Goal: Find contact information: Find contact information

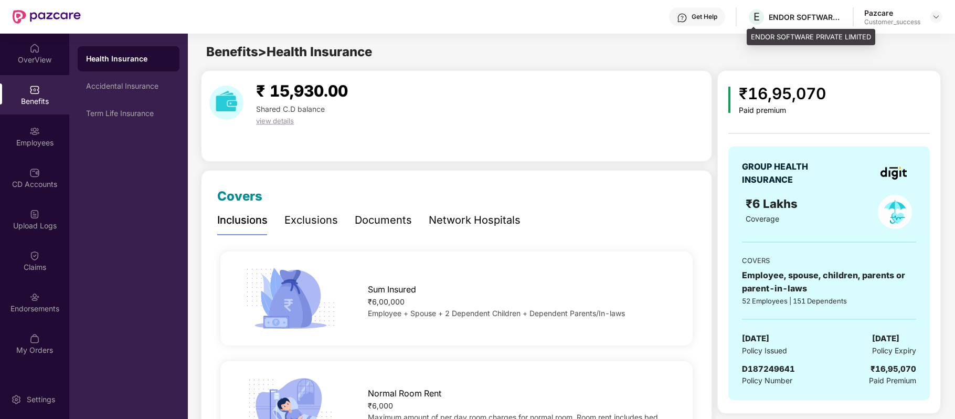
scroll to position [230, 0]
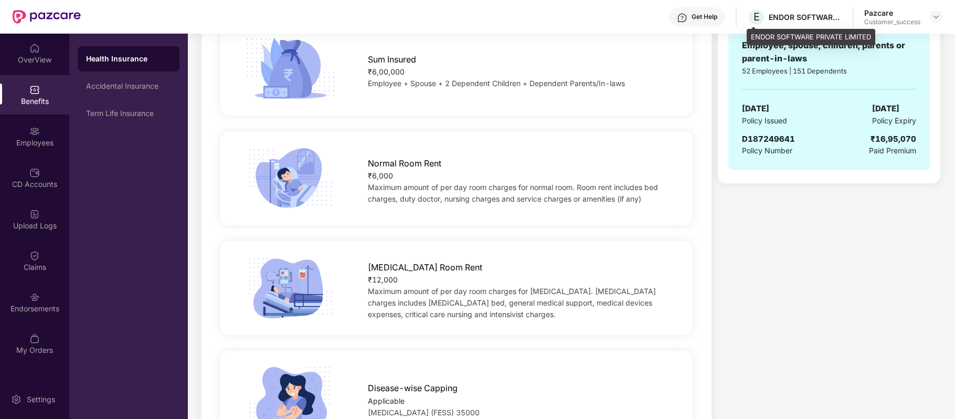
click at [755, 25] on span "E" at bounding box center [756, 17] width 18 height 18
click at [754, 19] on span "E" at bounding box center [757, 16] width 6 height 13
click at [700, 17] on div "Get Help" at bounding box center [705, 17] width 26 height 8
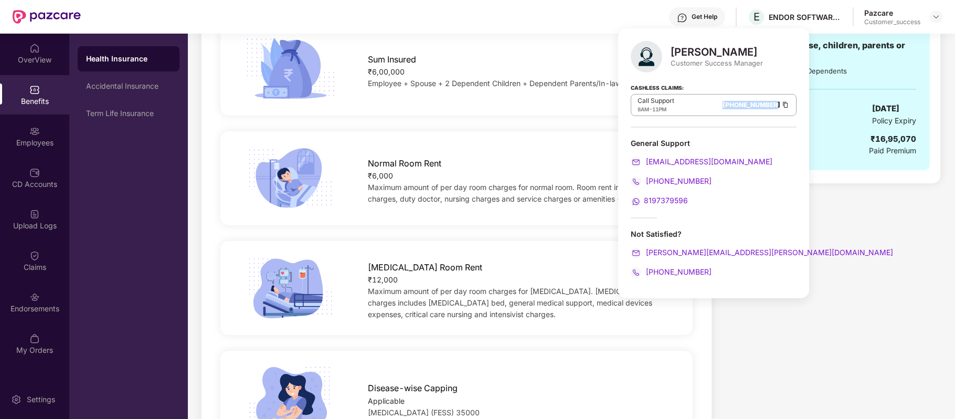
drag, startPoint x: 687, startPoint y: 106, endPoint x: 744, endPoint y: 105, distance: 56.7
click at [744, 105] on div "Call Support 8AM - 11PM [PHONE_NUMBER]" at bounding box center [714, 105] width 166 height 22
copy link "[PHONE_NUMBER]"
click at [515, 229] on div "Normal Room Rent ₹6,000 Maximum amount of per day room charges for normal room.…" at bounding box center [456, 178] width 478 height 110
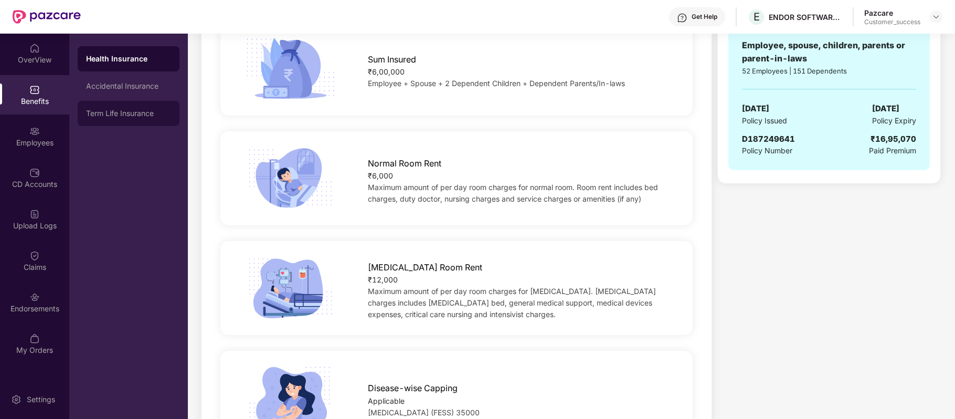
click at [131, 103] on div "Term Life Insurance" at bounding box center [129, 113] width 102 height 25
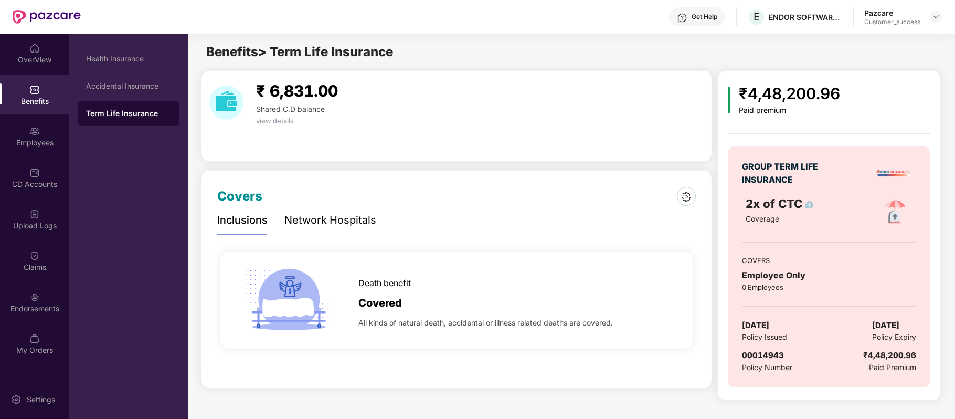
scroll to position [0, 0]
click at [130, 62] on div "Health Insurance" at bounding box center [128, 59] width 85 height 8
